Goal: Task Accomplishment & Management: Use online tool/utility

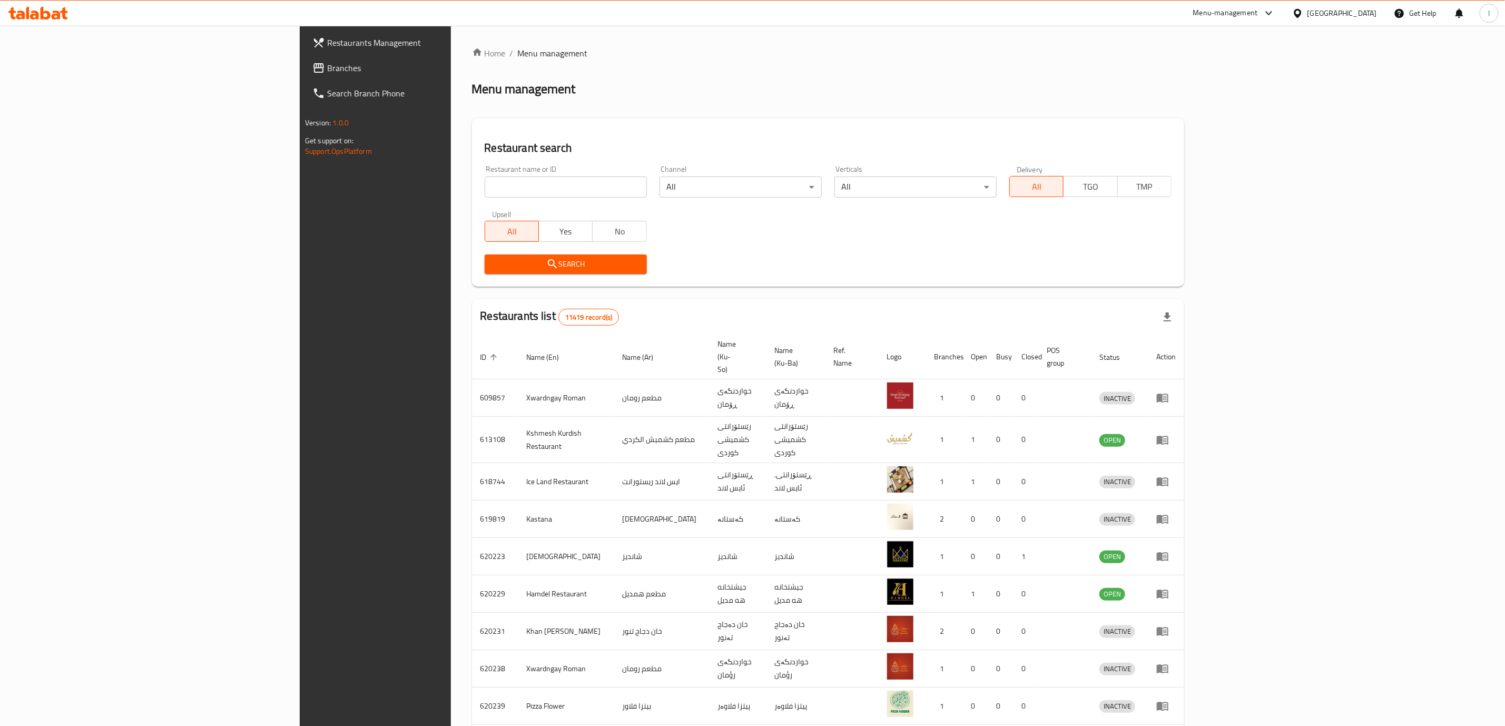
click at [485, 172] on div "Restaurant name or ID Restaurant name or ID" at bounding box center [566, 181] width 162 height 32
click at [485, 182] on input "search" at bounding box center [566, 186] width 162 height 21
paste input "Love Restaurant & Cafe"
type input "Love Restaurant & Cafe"
drag, startPoint x: 389, startPoint y: 240, endPoint x: 381, endPoint y: 245, distance: 9.2
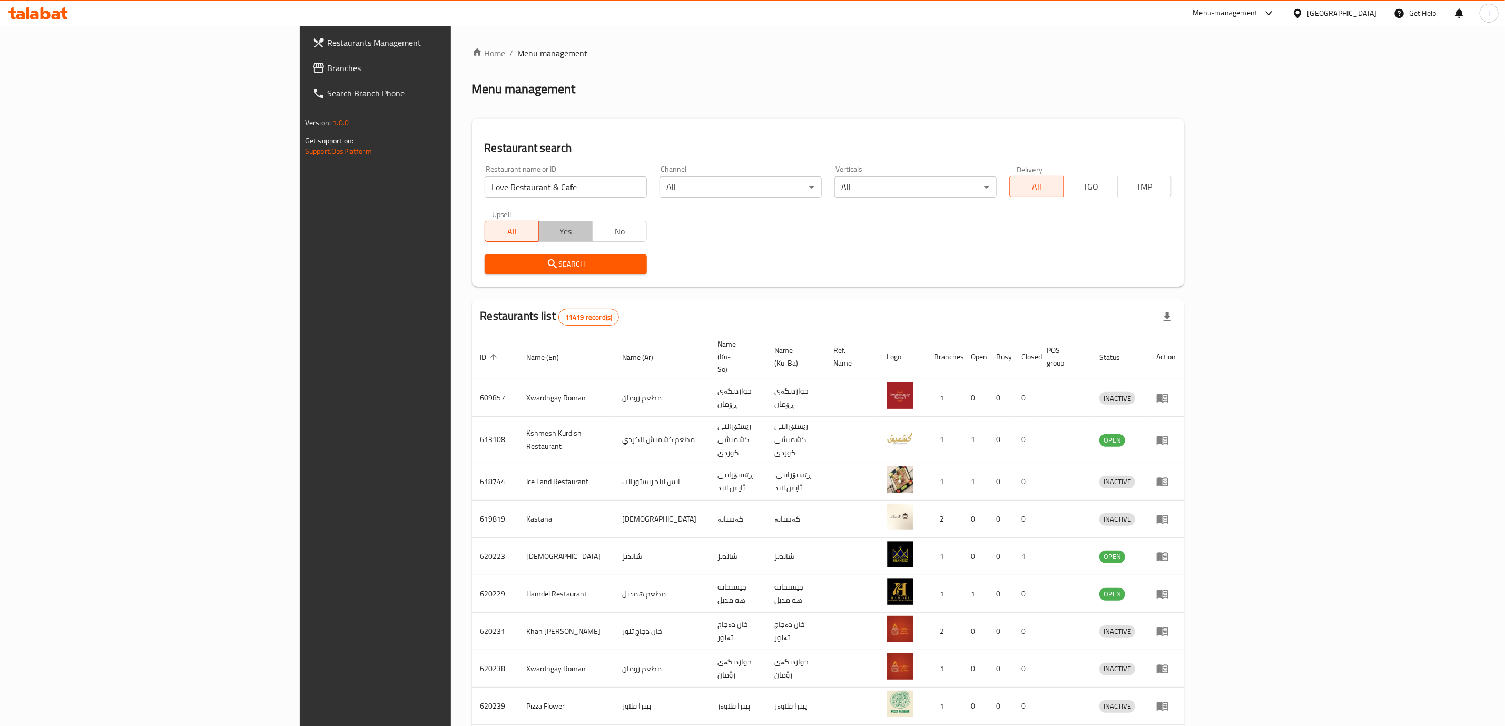
click at [538, 240] on button "Yes" at bounding box center [565, 231] width 54 height 21
click at [485, 272] on button "Search" at bounding box center [566, 263] width 162 height 19
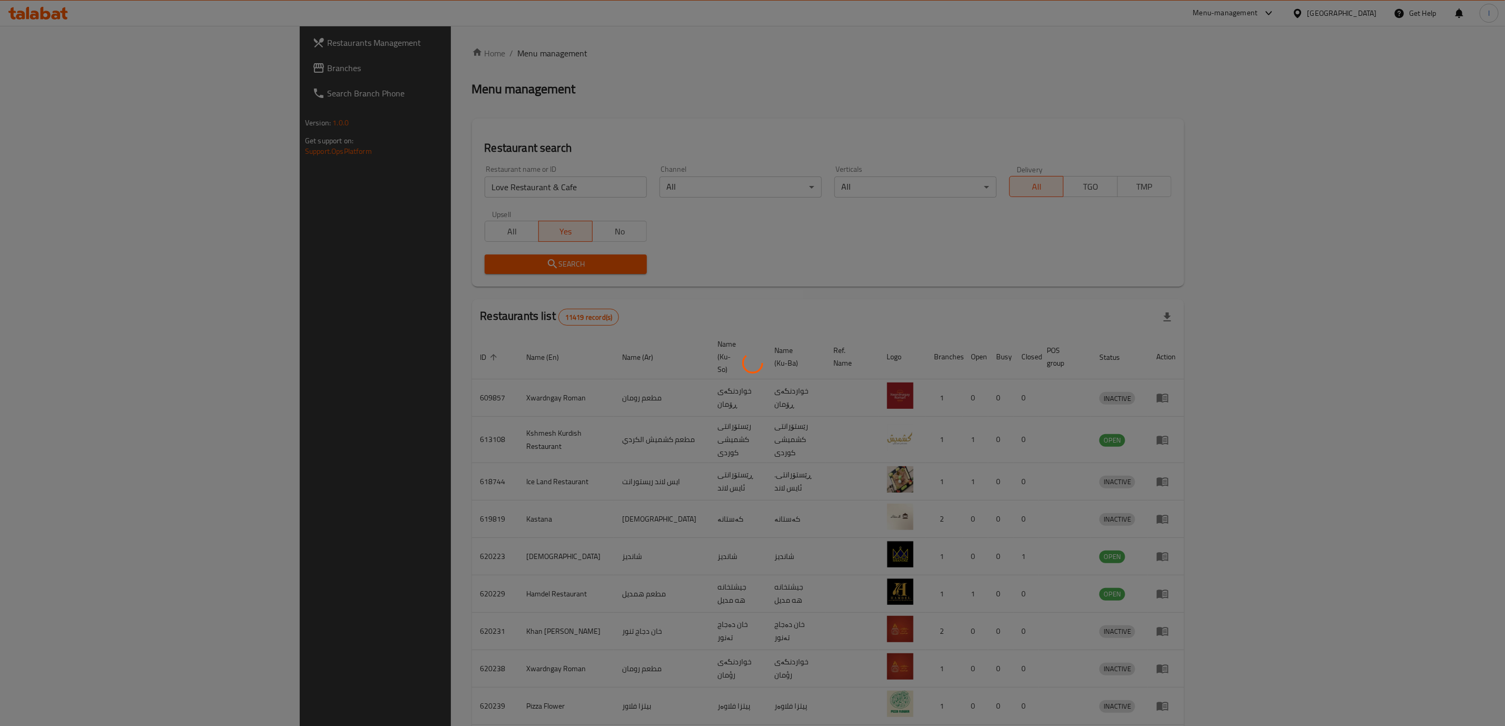
click at [326, 263] on div at bounding box center [752, 363] width 1505 height 726
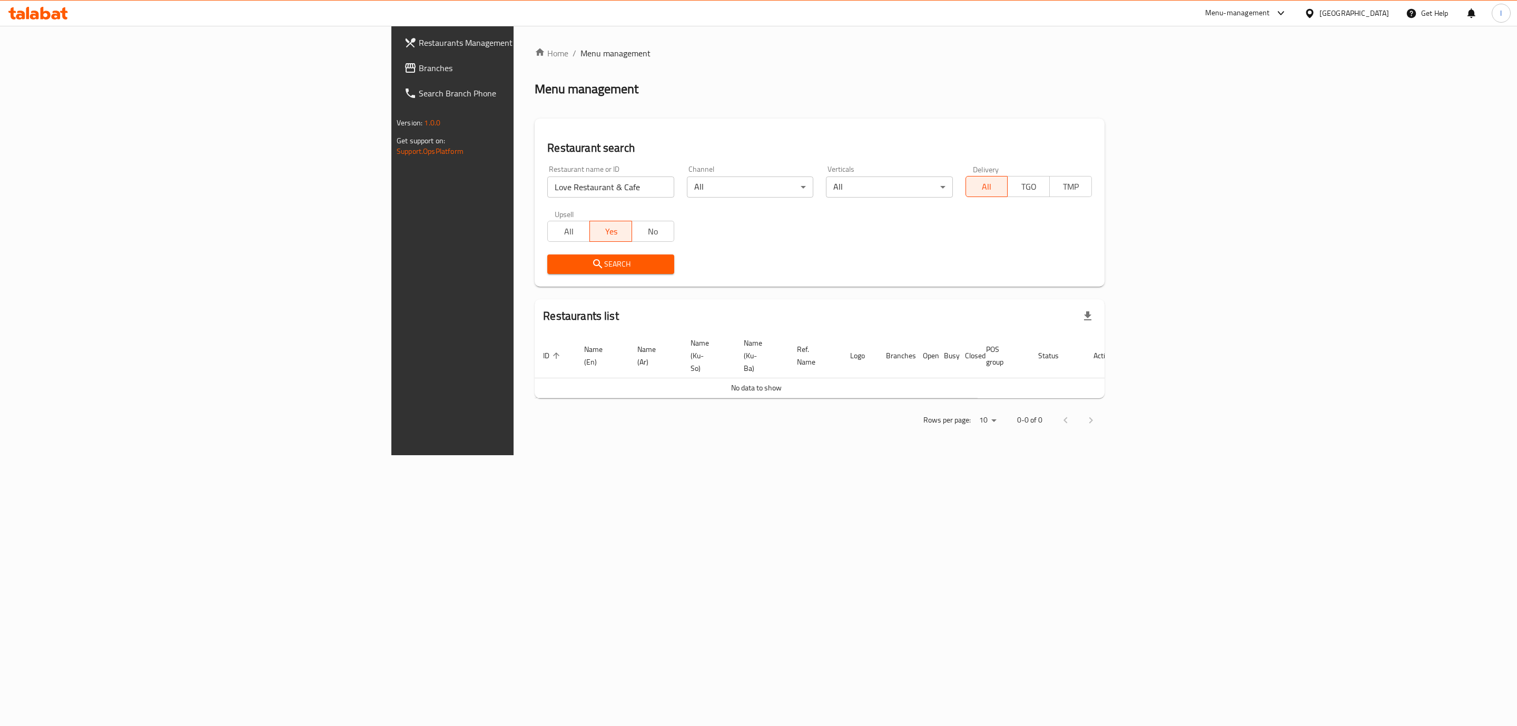
click at [552, 235] on span "All" at bounding box center [569, 231] width 34 height 15
click at [556, 264] on span "Search" at bounding box center [611, 264] width 110 height 13
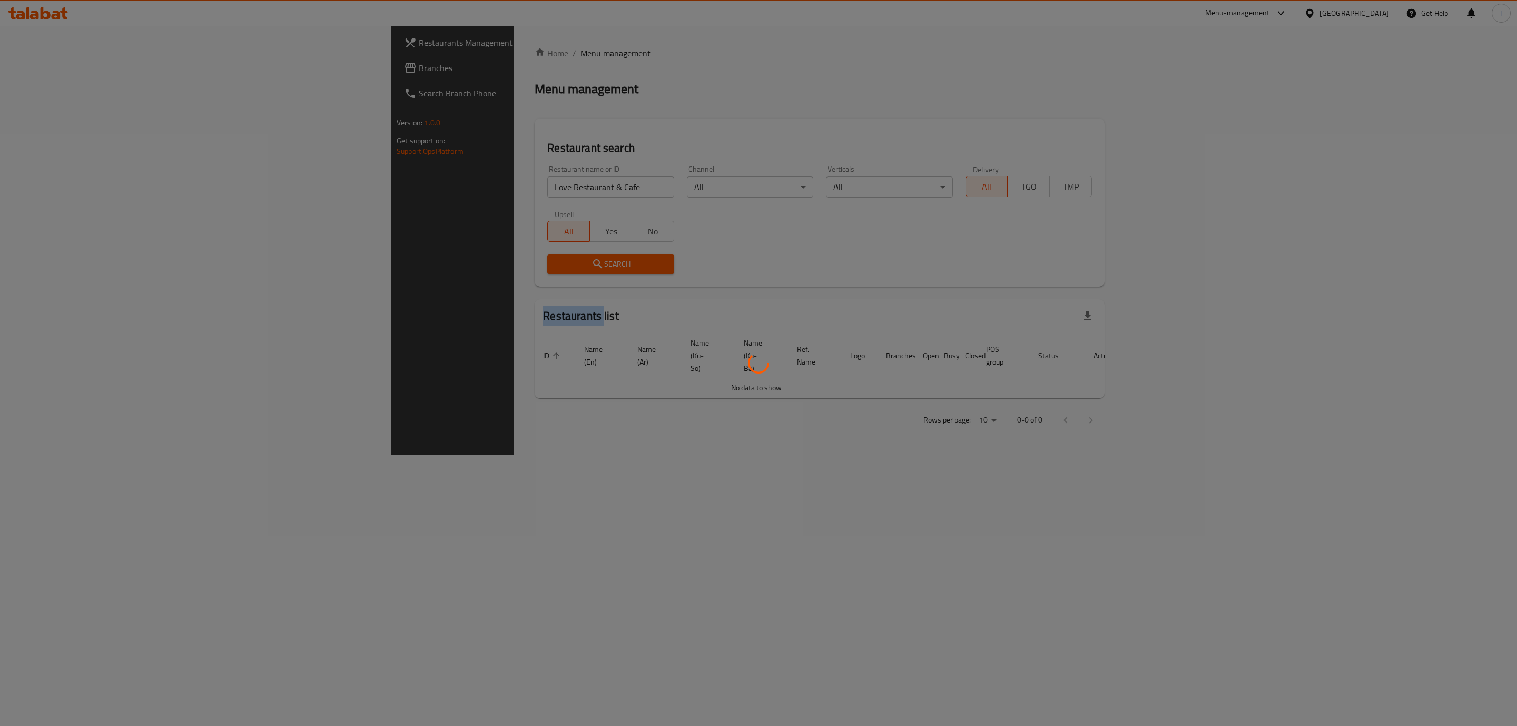
click at [346, 264] on div at bounding box center [758, 363] width 1517 height 726
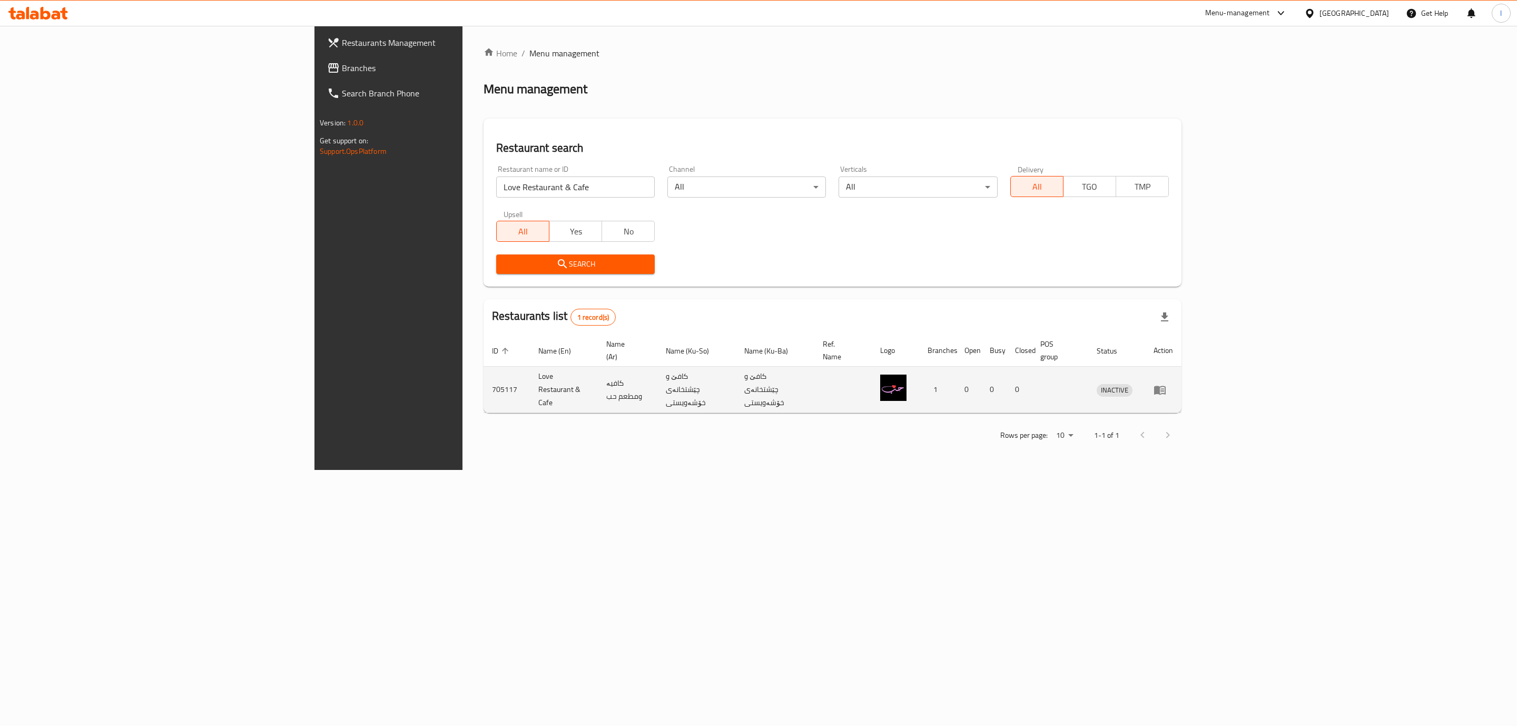
click at [1181, 367] on td "enhanced table" at bounding box center [1163, 390] width 36 height 46
click at [1164, 388] on icon "enhanced table" at bounding box center [1162, 390] width 4 height 4
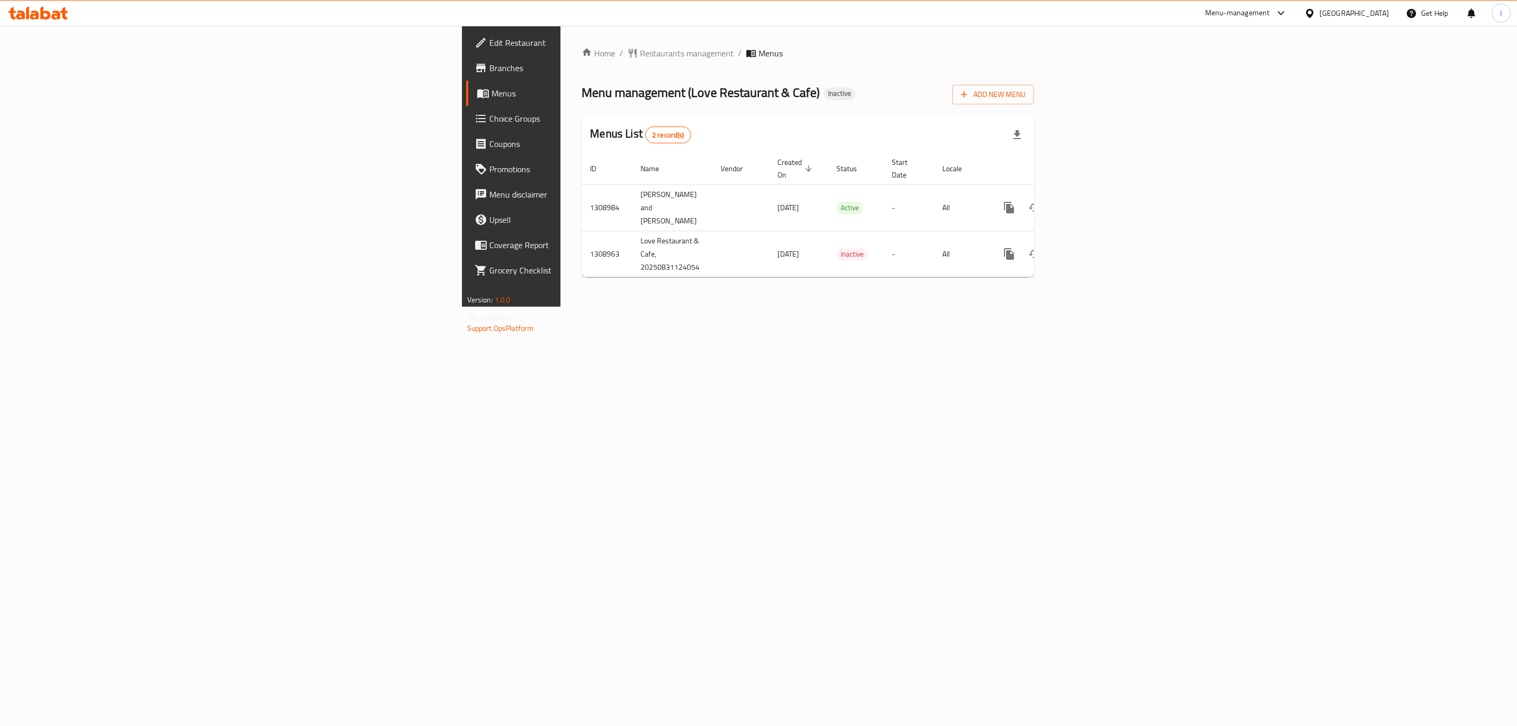
click at [466, 50] on link "Edit Restaurant" at bounding box center [590, 42] width 249 height 25
click at [1098, 195] on link "enhanced table" at bounding box center [1084, 207] width 25 height 25
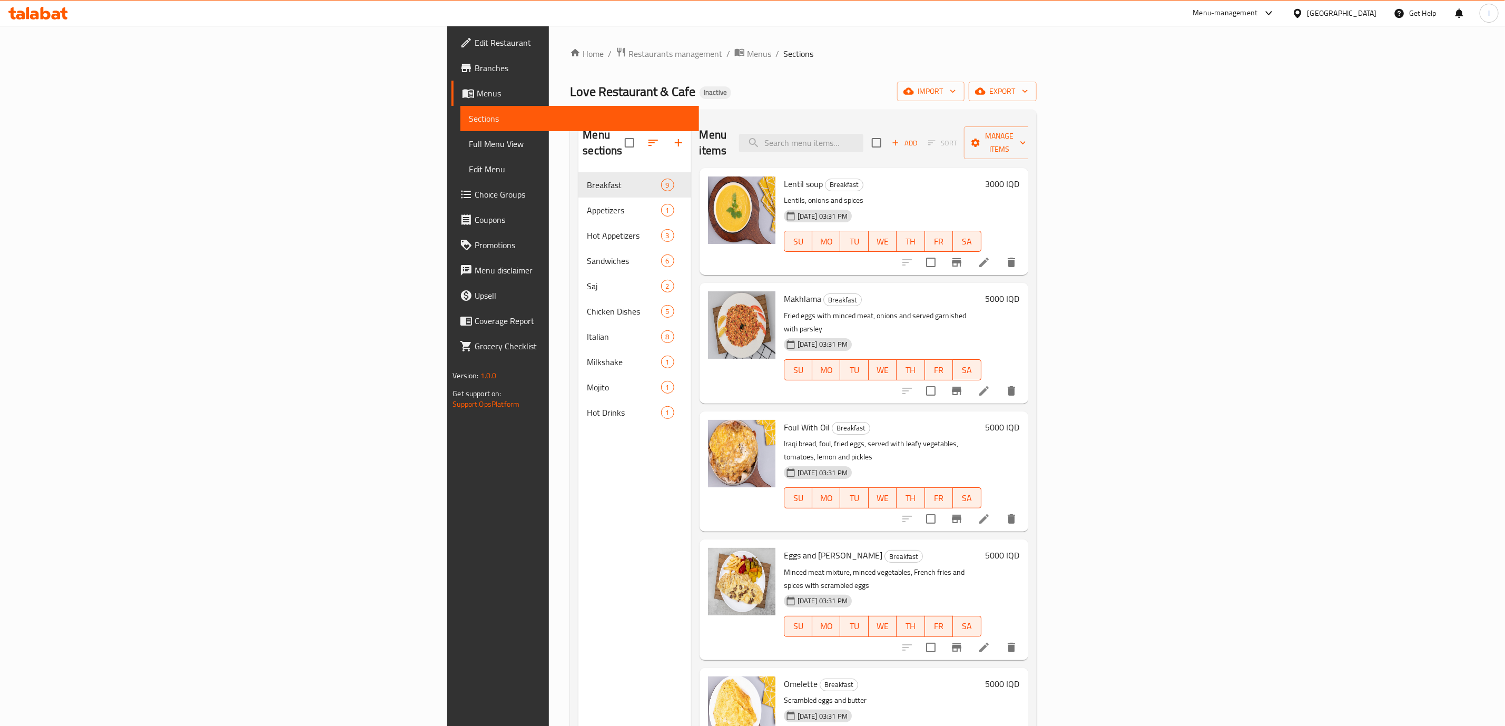
click at [51, 17] on icon at bounding box center [38, 13] width 60 height 13
